Goal: Entertainment & Leisure: Browse casually

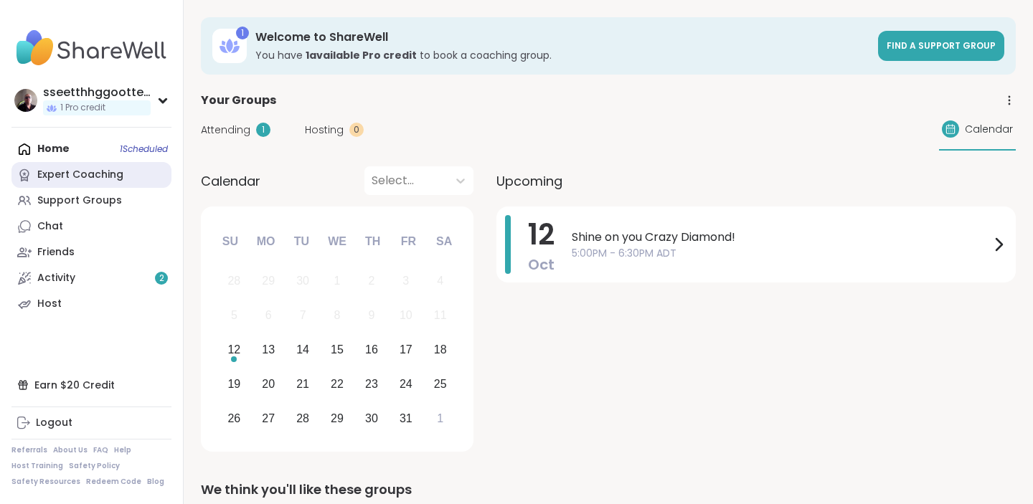
click at [64, 175] on div "Expert Coaching" at bounding box center [80, 175] width 86 height 14
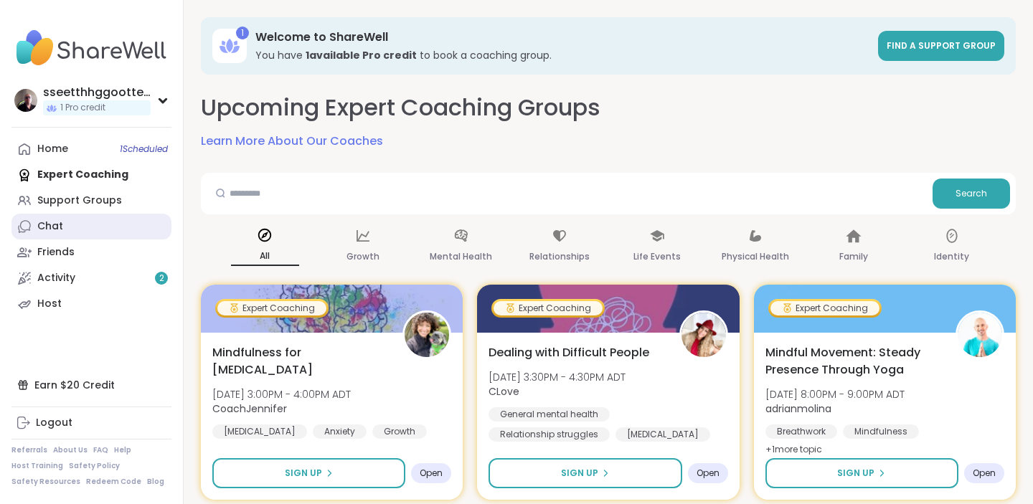
click at [57, 230] on div "Chat" at bounding box center [50, 227] width 26 height 14
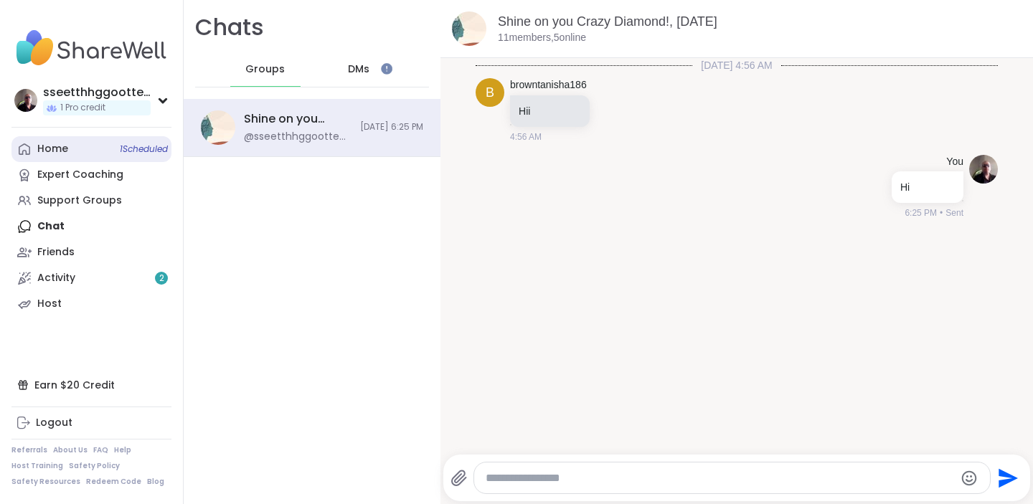
click at [58, 152] on div "Home 1 Scheduled" at bounding box center [52, 149] width 31 height 14
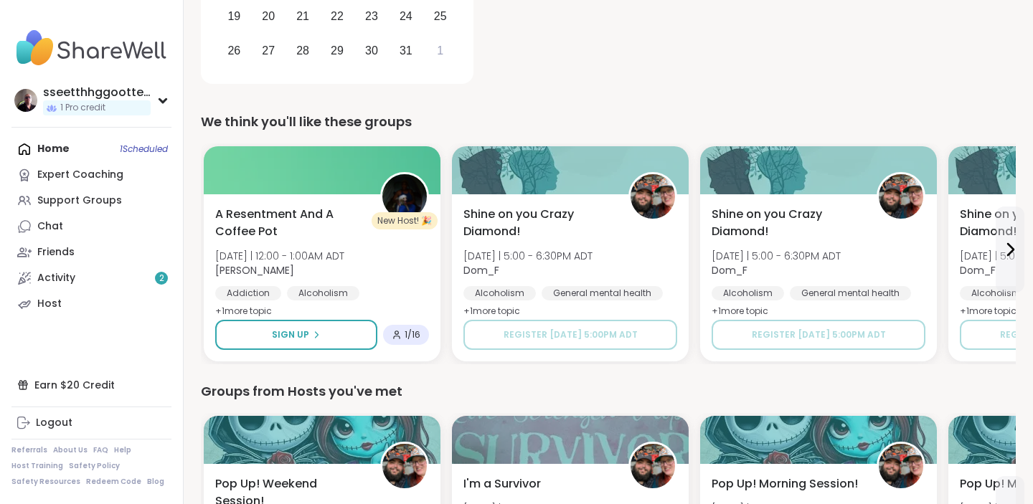
scroll to position [369, 0]
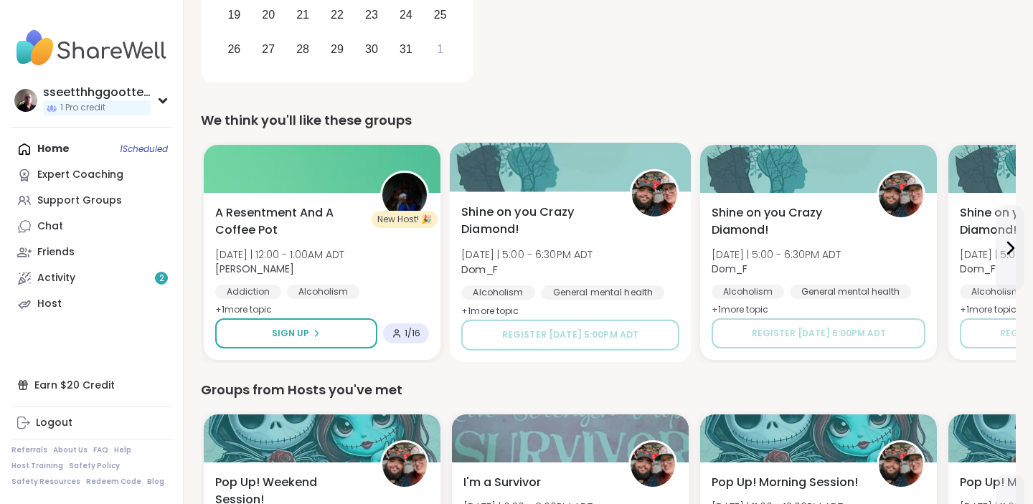
click at [506, 216] on span "Shine on you Crazy Diamond!" at bounding box center [537, 221] width 152 height 35
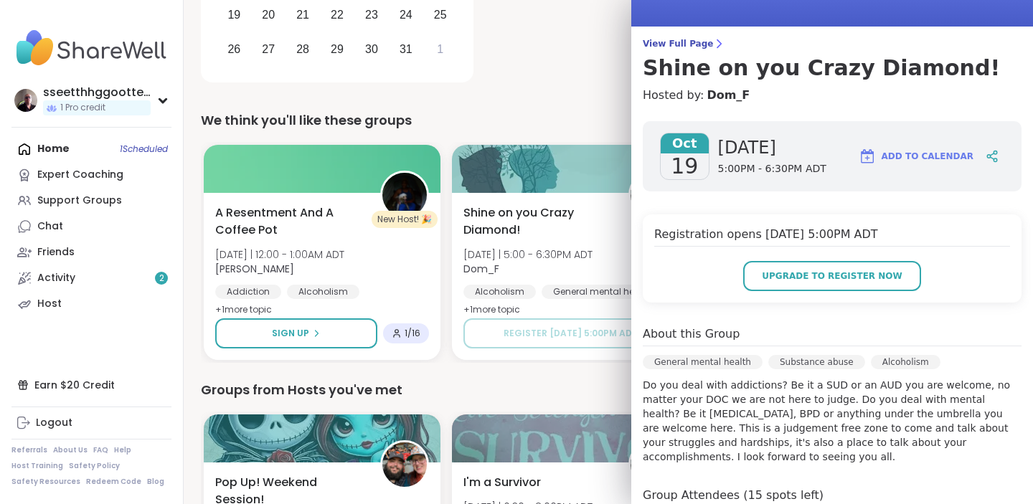
scroll to position [0, 0]
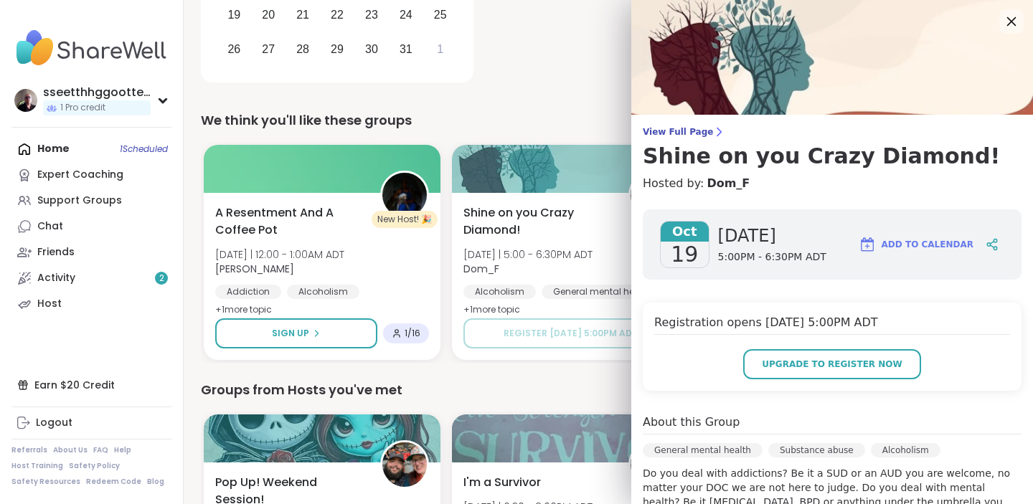
click at [1014, 19] on icon at bounding box center [1011, 21] width 9 height 9
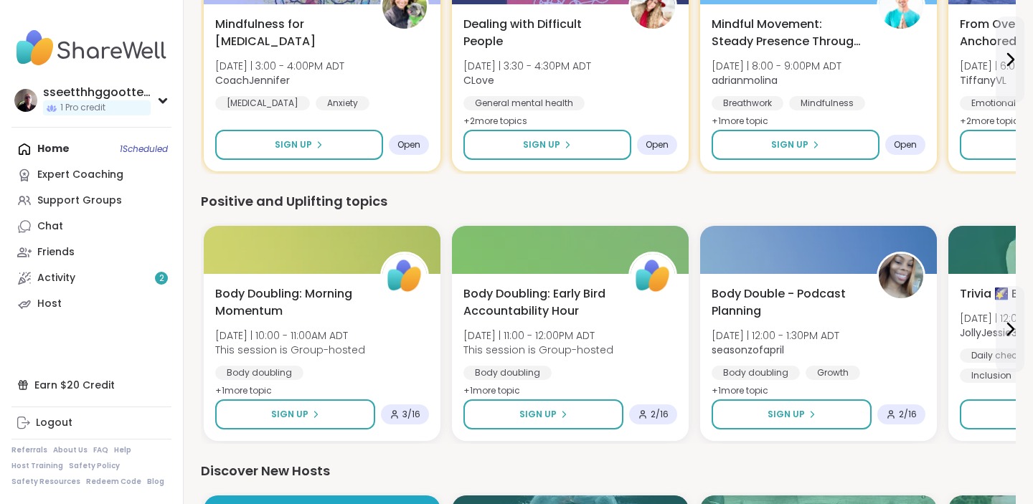
scroll to position [1102, 0]
